Goal: Task Accomplishment & Management: Manage account settings

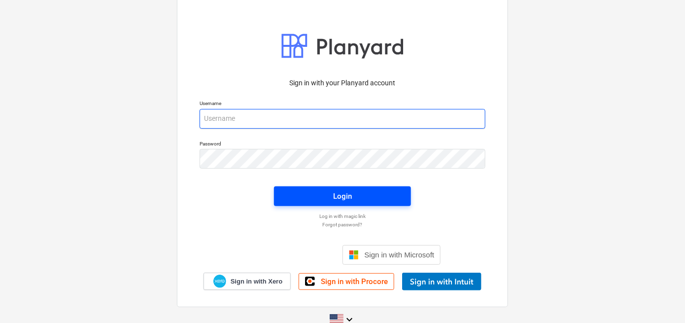
type input "[PERSON_NAME][EMAIL_ADDRESS][DOMAIN_NAME]"
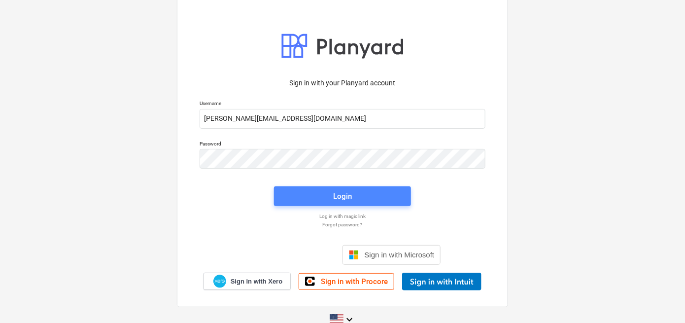
click at [365, 202] on span "Login" at bounding box center [342, 196] width 113 height 13
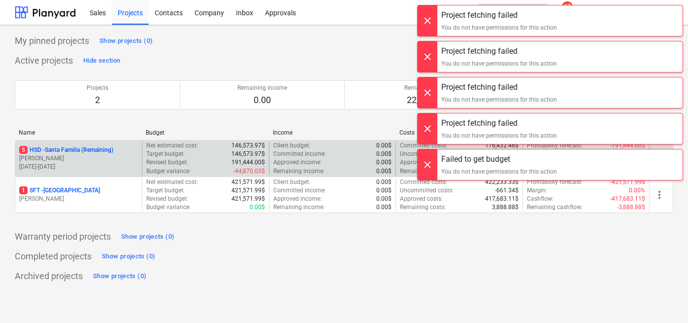
click at [101, 161] on p "[PERSON_NAME]" at bounding box center [78, 158] width 119 height 8
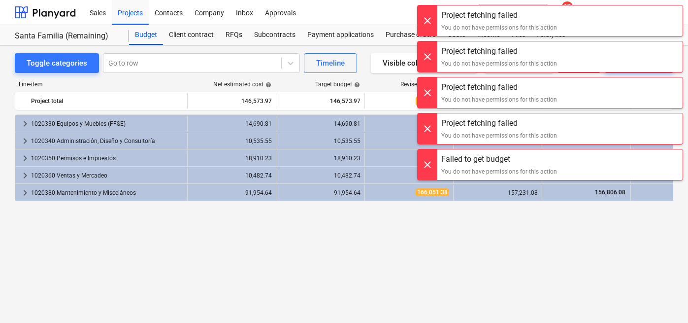
click at [425, 17] on div at bounding box center [428, 20] width 20 height 31
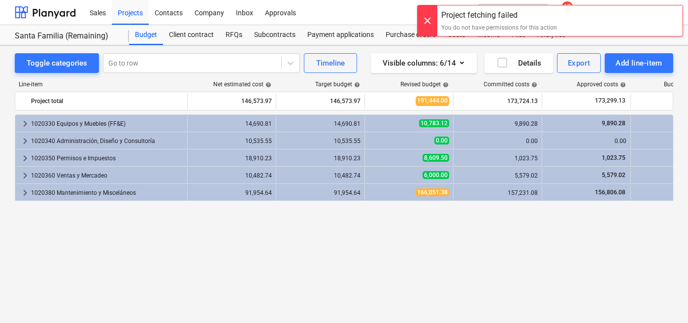
click at [428, 21] on div at bounding box center [428, 20] width 20 height 31
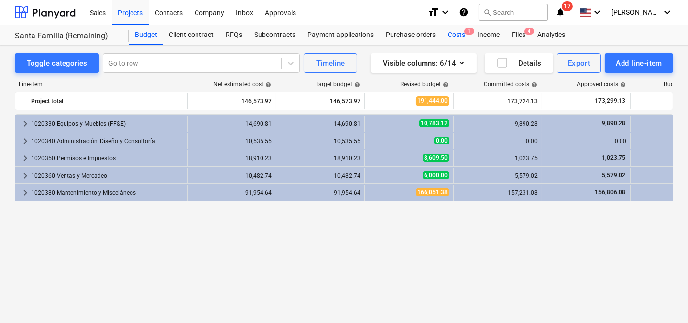
click at [455, 36] on div "Costs 1" at bounding box center [457, 35] width 30 height 20
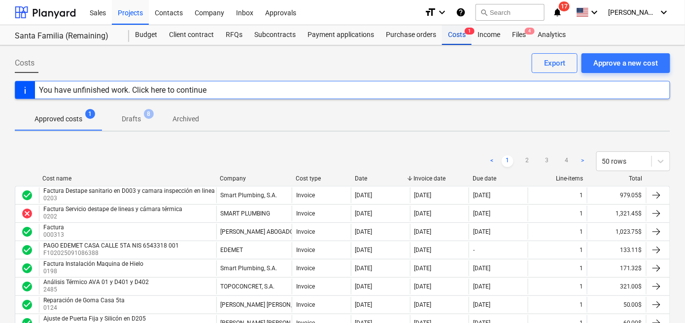
click at [454, 37] on div "Costs 1" at bounding box center [457, 35] width 30 height 20
click at [645, 15] on span "[PERSON_NAME]" at bounding box center [632, 12] width 49 height 8
click at [628, 55] on div "Log out" at bounding box center [640, 54] width 59 height 16
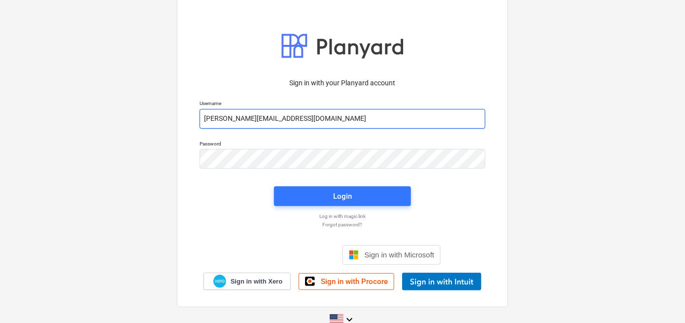
click at [345, 125] on input "[PERSON_NAME][EMAIL_ADDRESS][DOMAIN_NAME]" at bounding box center [342, 119] width 286 height 20
type input "[PERSON_NAME][EMAIL_ADDRESS][DOMAIN_NAME]"
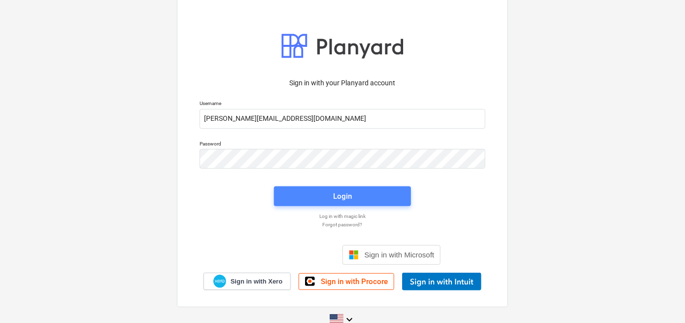
click at [347, 195] on div "Login" at bounding box center [342, 196] width 19 height 13
